Goal: Task Accomplishment & Management: Manage account settings

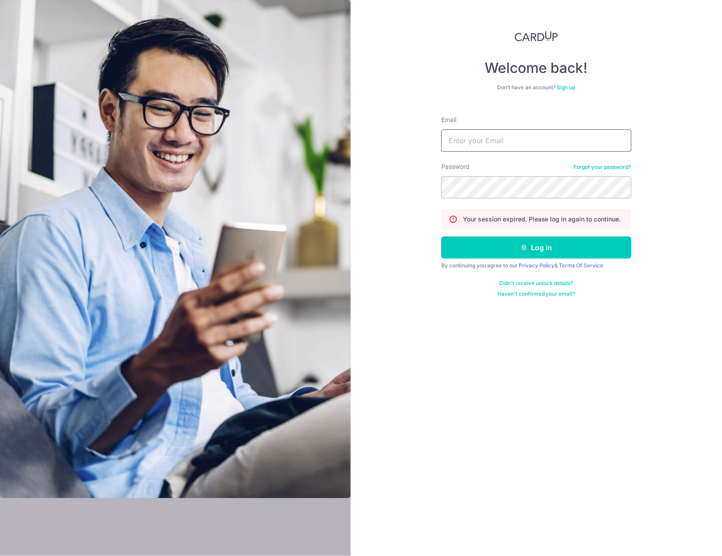
click at [506, 141] on input "Email" at bounding box center [536, 141] width 190 height 22
click at [497, 135] on input "Email" at bounding box center [536, 141] width 190 height 22
click at [506, 141] on input "Email" at bounding box center [536, 141] width 190 height 22
type input "[EMAIL_ADDRESS][DOMAIN_NAME]"
drag, startPoint x: 541, startPoint y: 243, endPoint x: 502, endPoint y: 111, distance: 137.4
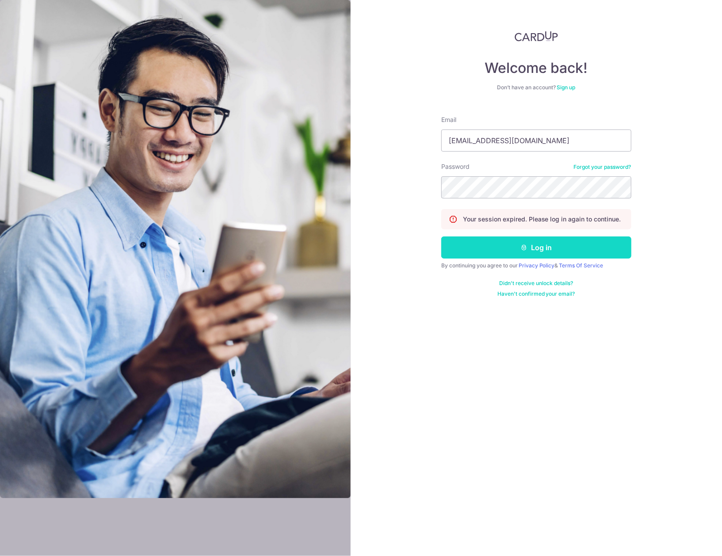
click at [542, 243] on button "Log in" at bounding box center [536, 248] width 190 height 22
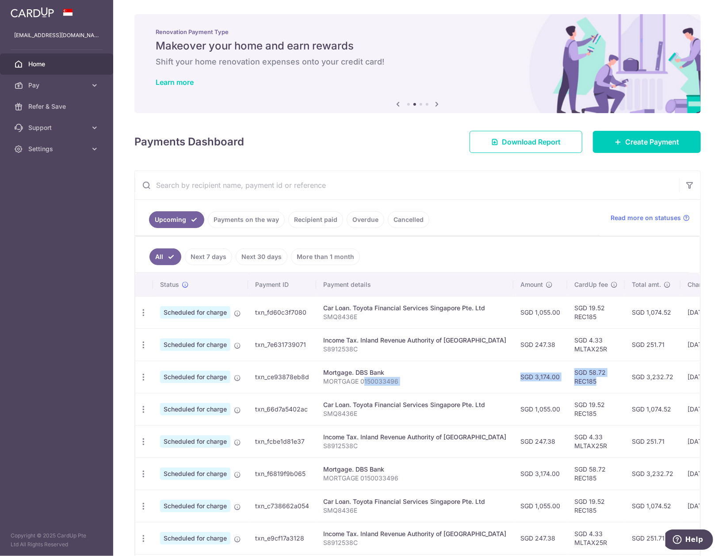
drag, startPoint x: 362, startPoint y: 382, endPoint x: 602, endPoint y: 386, distance: 239.2
click at [602, 386] on tr "Update payment Cancel payment Scheduled for charge txn_ce93878eb8d Mortgage. DB…" at bounding box center [496, 377] width 723 height 32
click at [602, 386] on td "SGD 58.72 REC185" at bounding box center [595, 377] width 57 height 32
